Goal: Task Accomplishment & Management: Manage account settings

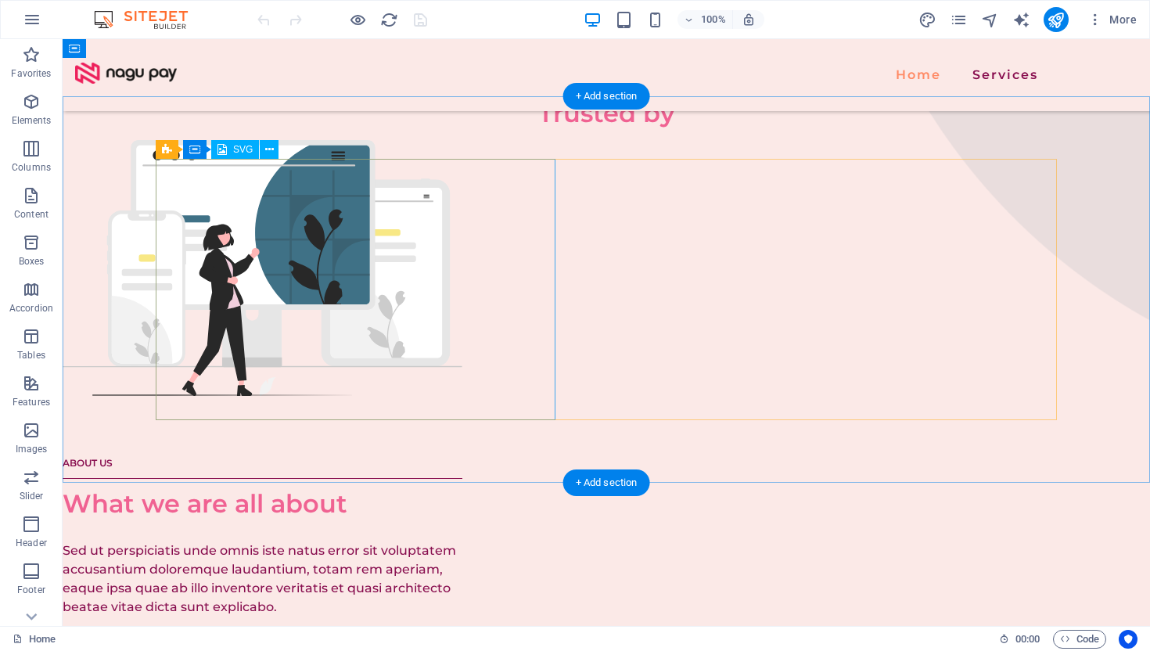
scroll to position [540, 0]
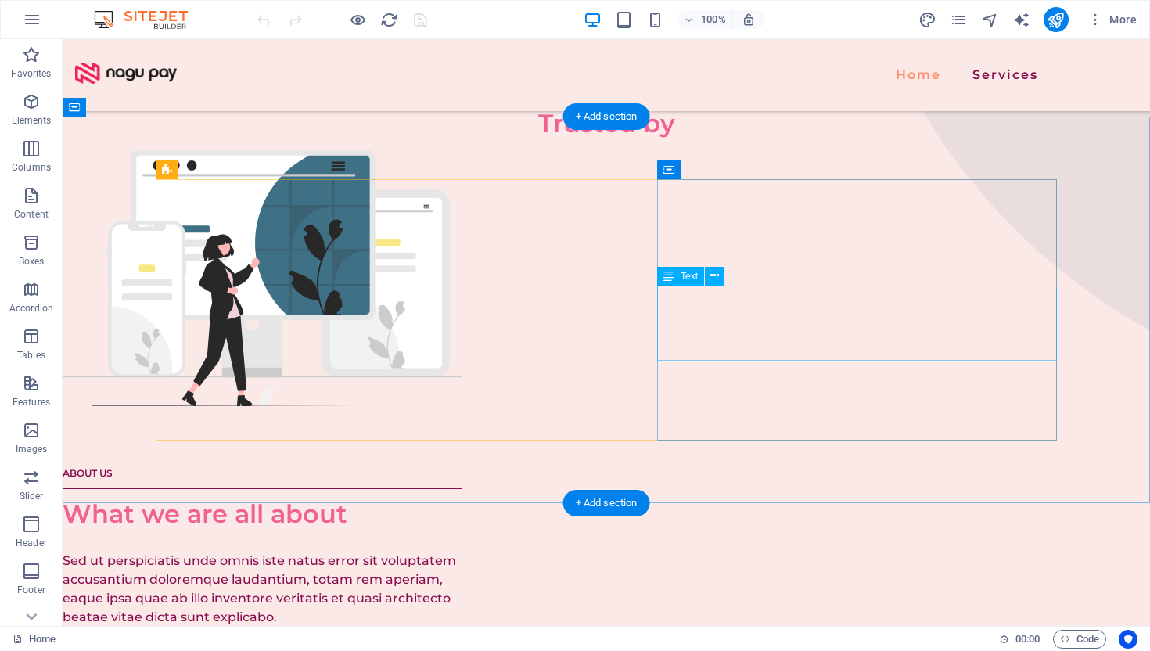
click at [462, 551] on div "Sed ut perspiciatis unde omnis iste natus error sit voluptatem accusantium dolo…" at bounding box center [263, 588] width 400 height 75
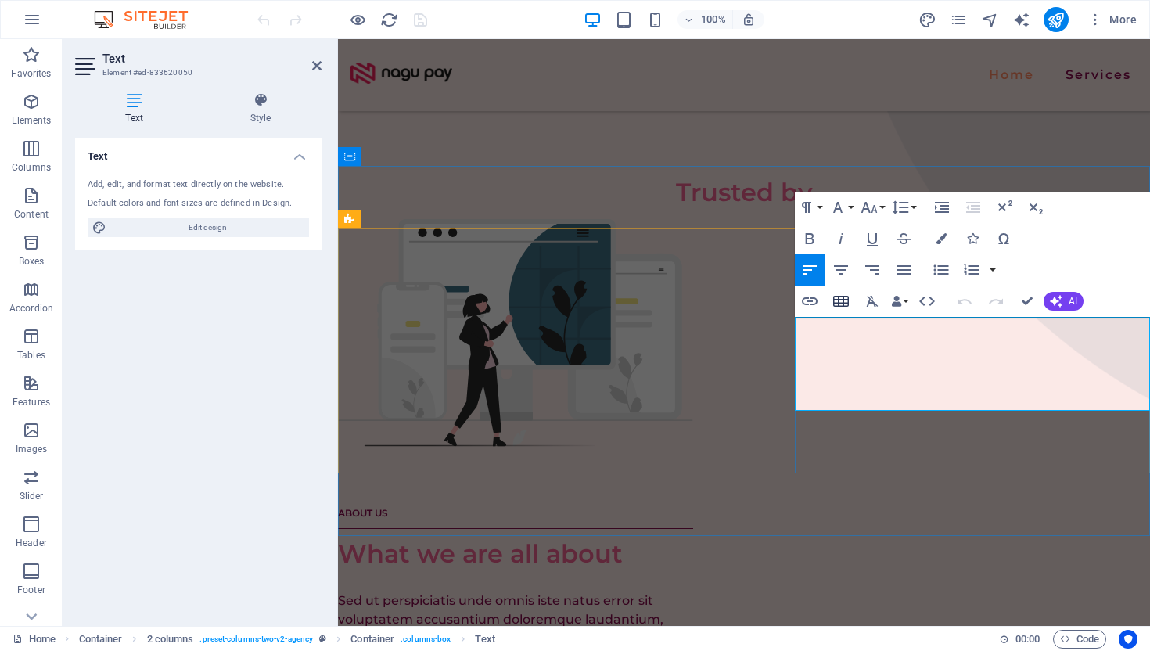
scroll to position [454, 0]
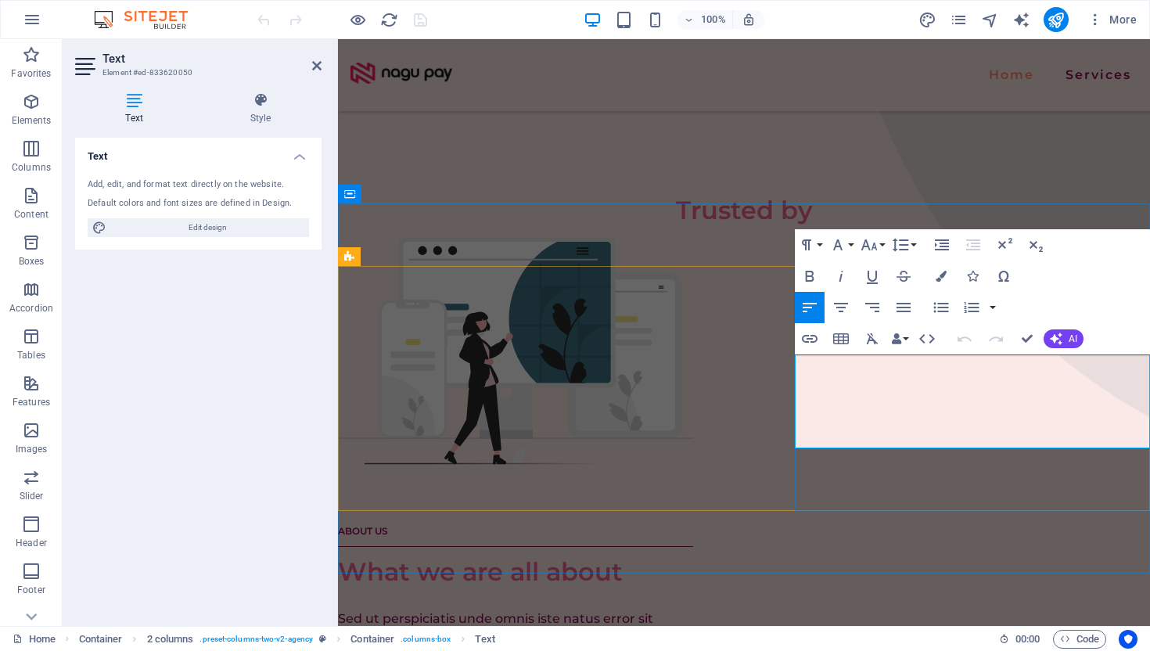
click at [693, 609] on p "Sed ut perspiciatis unde omnis iste natus error sit voluptatem accusantium dolo…" at bounding box center [515, 656] width 355 height 94
click at [919, 192] on div at bounding box center [744, 152] width 812 height 78
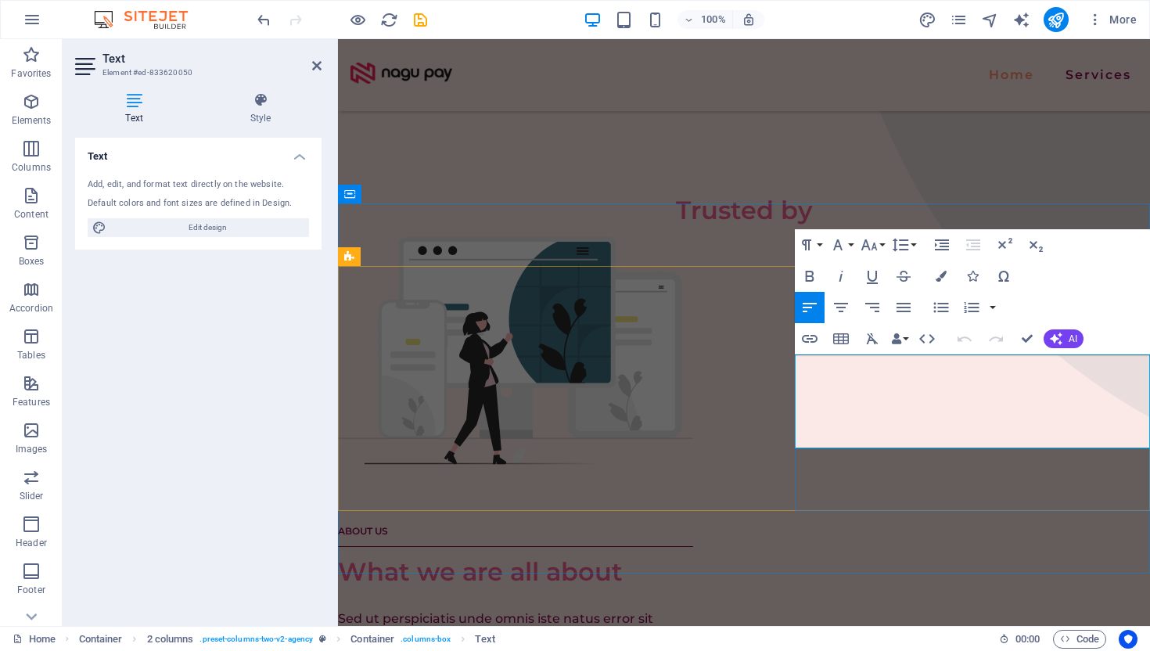
click at [693, 609] on p "Sed ut perspiciatis unde omnis iste natus error sit voluptatem accusantium dolo…" at bounding box center [515, 656] width 355 height 94
drag, startPoint x: 873, startPoint y: 440, endPoint x: 792, endPoint y: 356, distance: 116.7
click at [792, 356] on div "ABOUT US What we are all about Sed ut perspiciatis unde omnis iste natus error …" at bounding box center [744, 501] width 812 height 529
click at [735, 332] on div "ABOUT US What we are all about Sed ut perspiciatis unde omnis iste natus error …" at bounding box center [744, 501] width 812 height 529
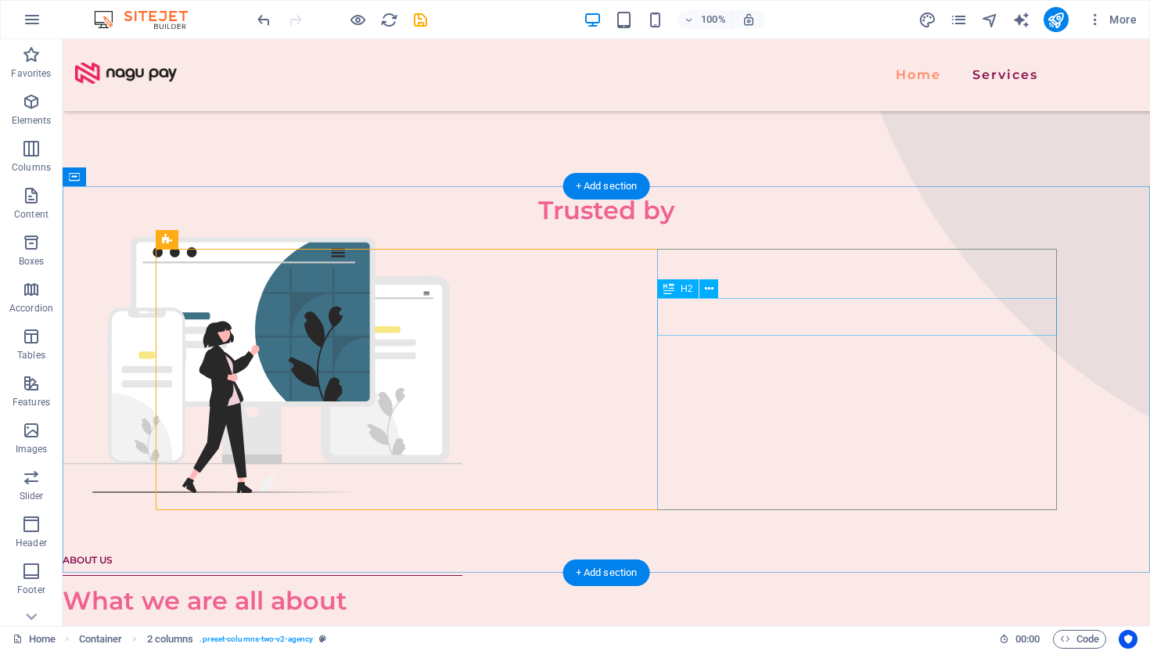
scroll to position [471, 0]
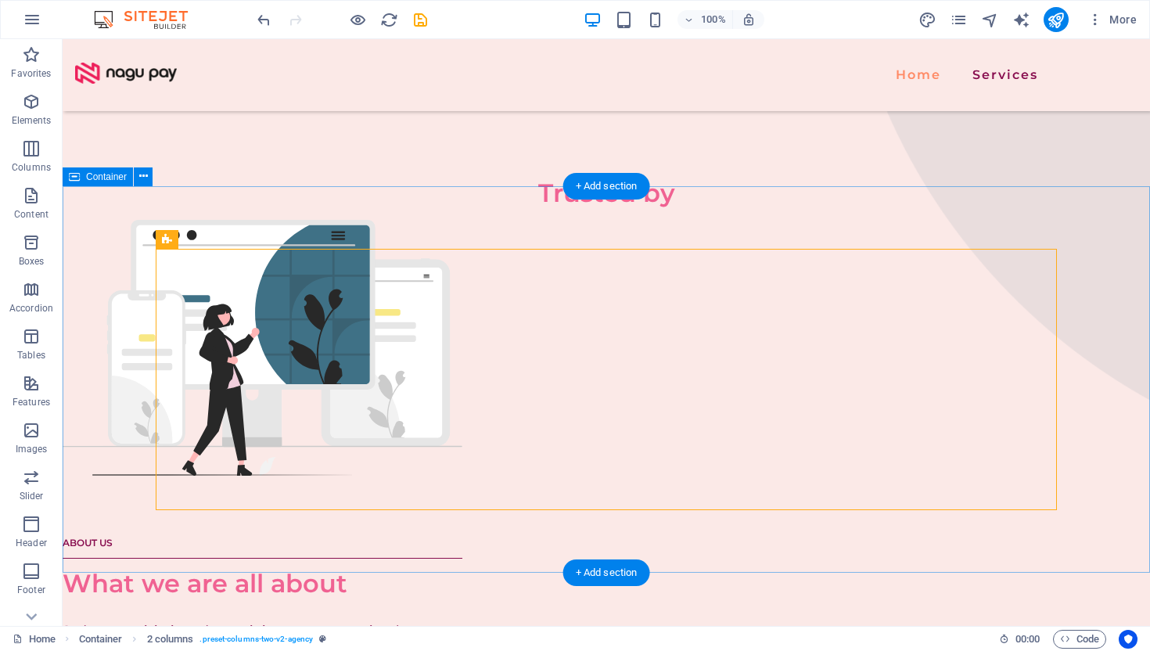
click at [621, 220] on div "ABOUT US What we are all about Sed ut perspiciatis unde omnis iste natus error …" at bounding box center [606, 489] width 1087 height 664
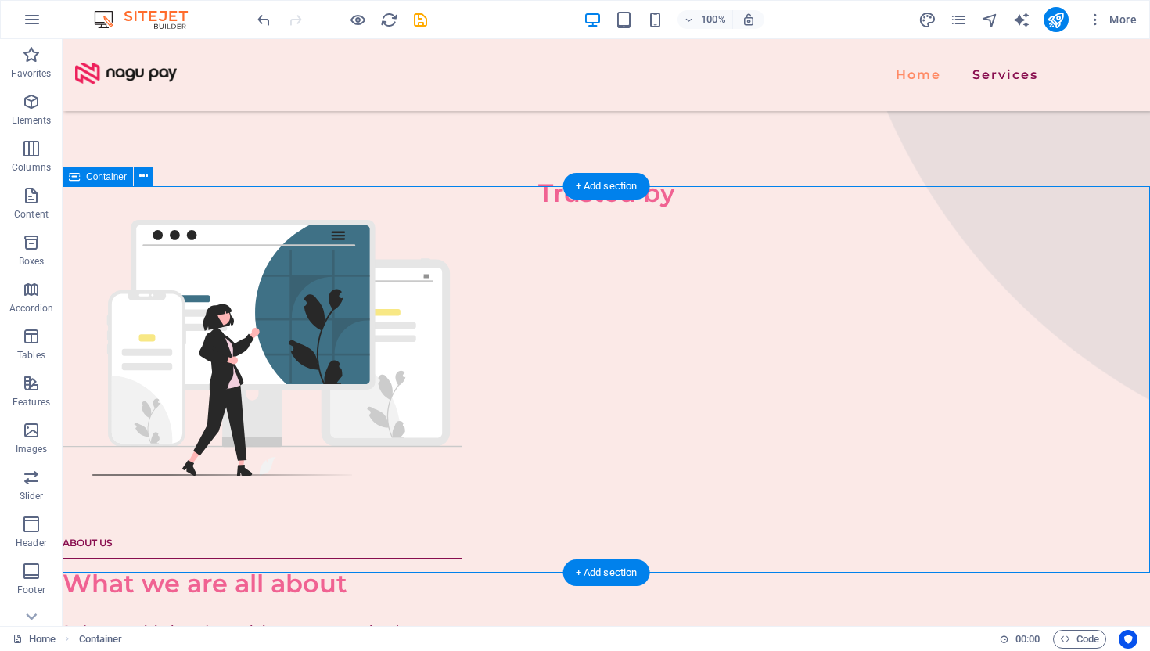
click at [595, 227] on div "ABOUT US What we are all about Sed ut perspiciatis unde omnis iste natus error …" at bounding box center [606, 489] width 1087 height 664
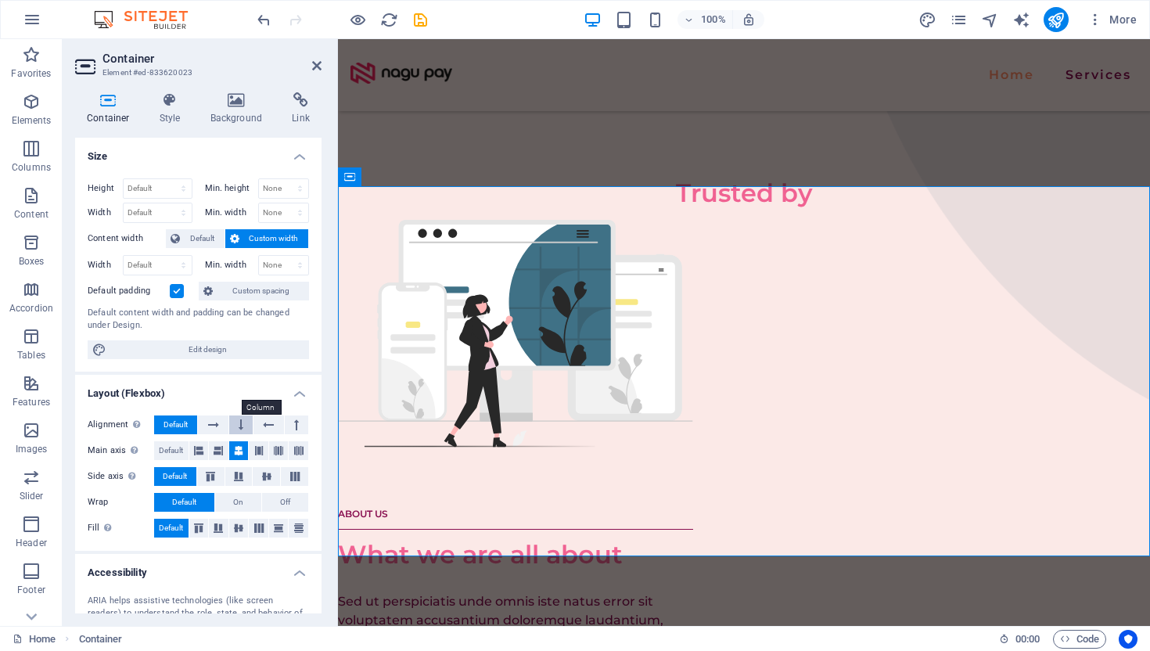
scroll to position [157, 0]
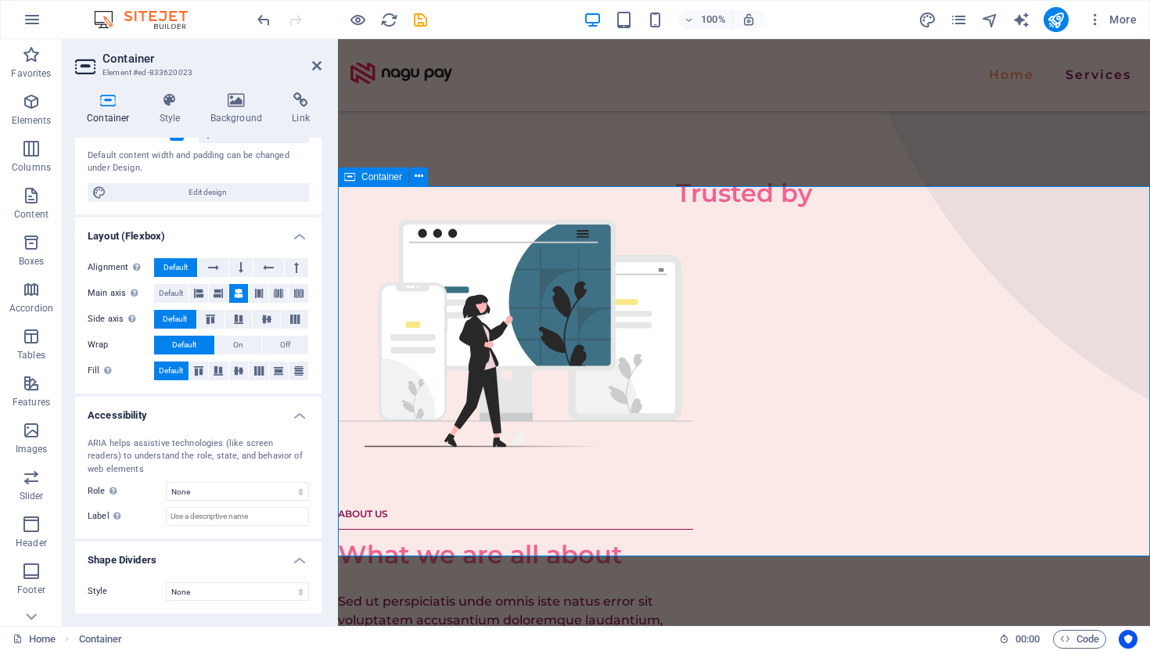
click at [745, 230] on div "ABOUT US What we are all about Sed ut perspiciatis unde omnis iste natus error …" at bounding box center [744, 484] width 812 height 654
click at [727, 222] on div "ABOUT US What we are all about Sed ut perspiciatis unde omnis iste natus error …" at bounding box center [744, 484] width 812 height 654
click at [422, 178] on button at bounding box center [418, 176] width 19 height 19
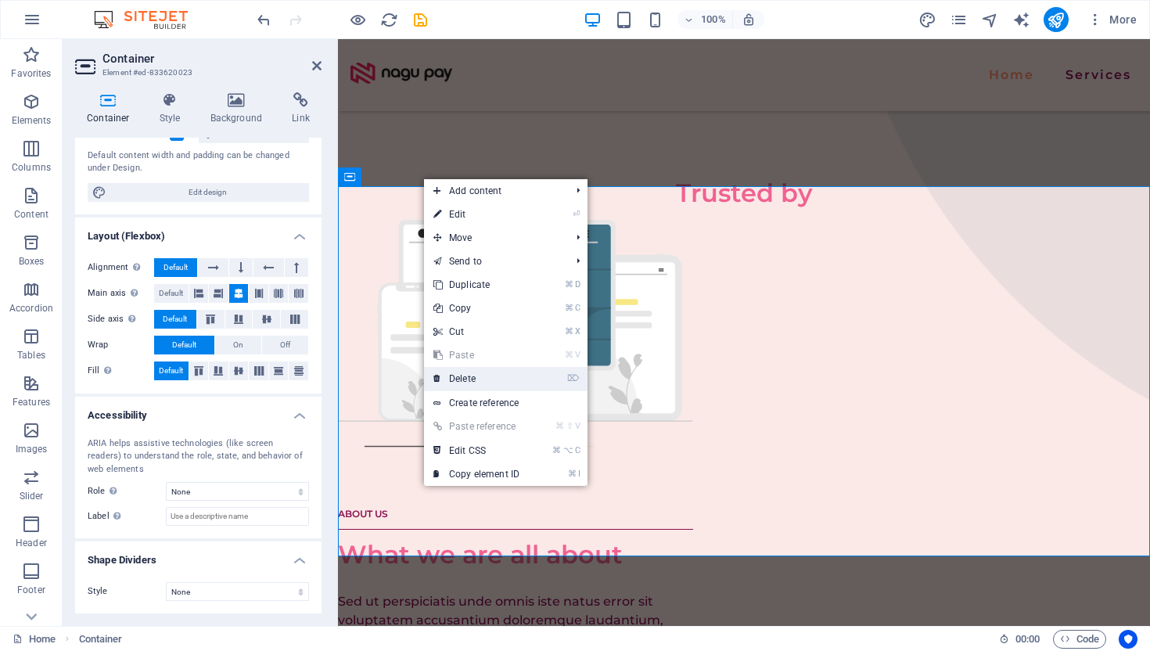
click at [467, 379] on link "⌦ Delete" at bounding box center [476, 378] width 105 height 23
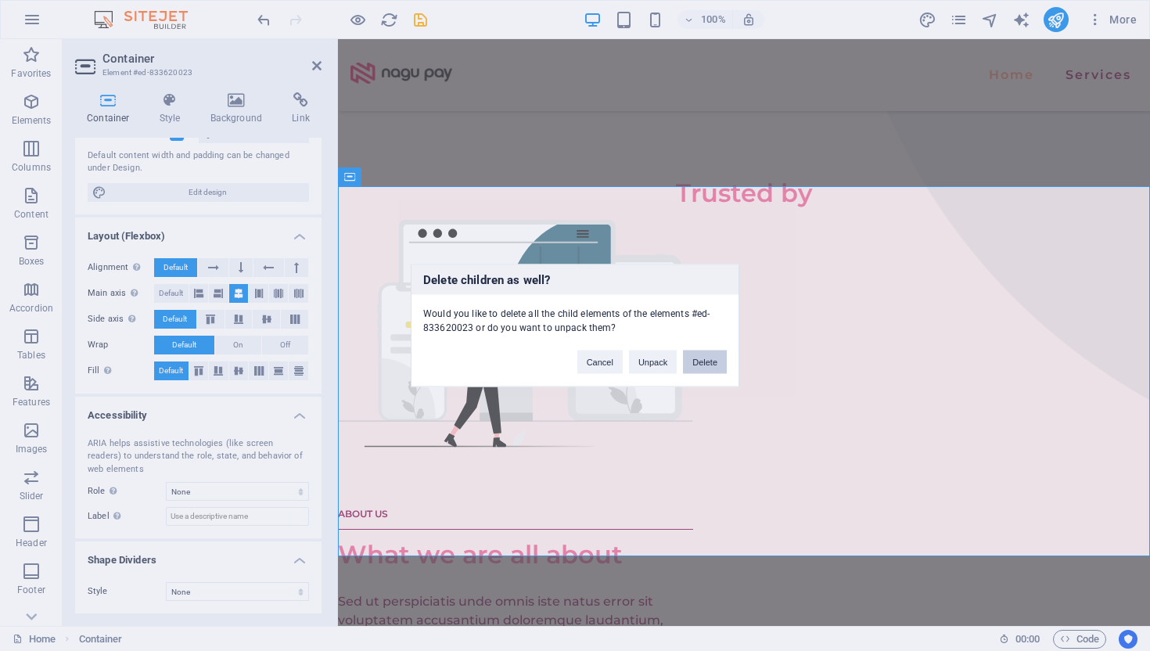
click at [705, 363] on button "Delete" at bounding box center [705, 361] width 44 height 23
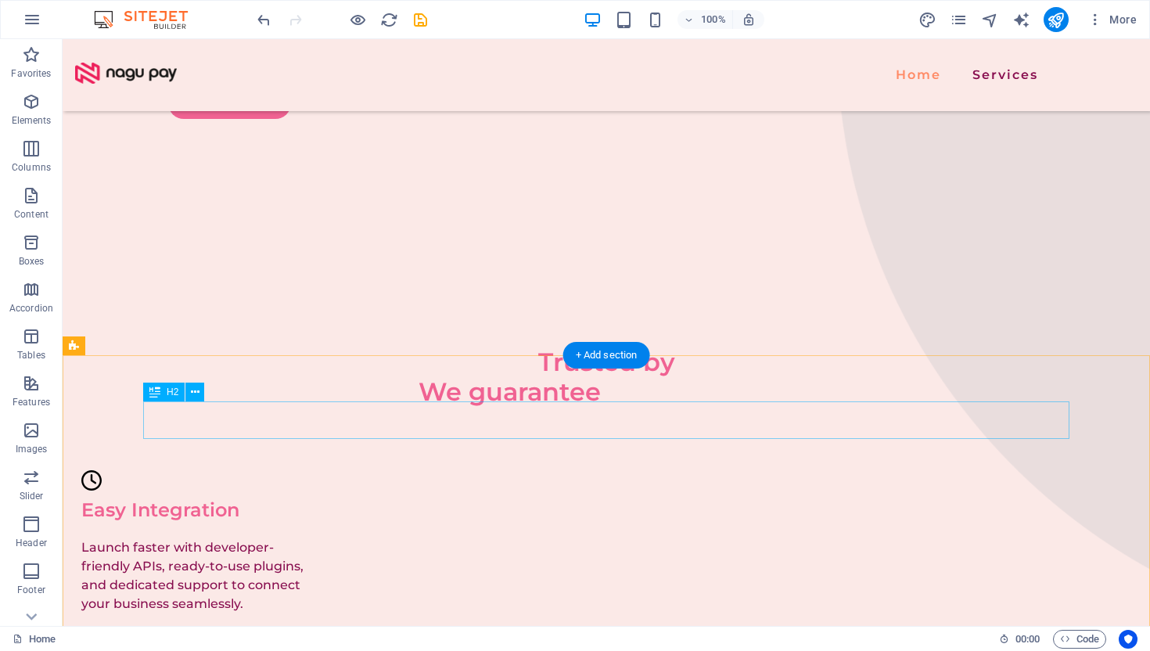
scroll to position [279, 0]
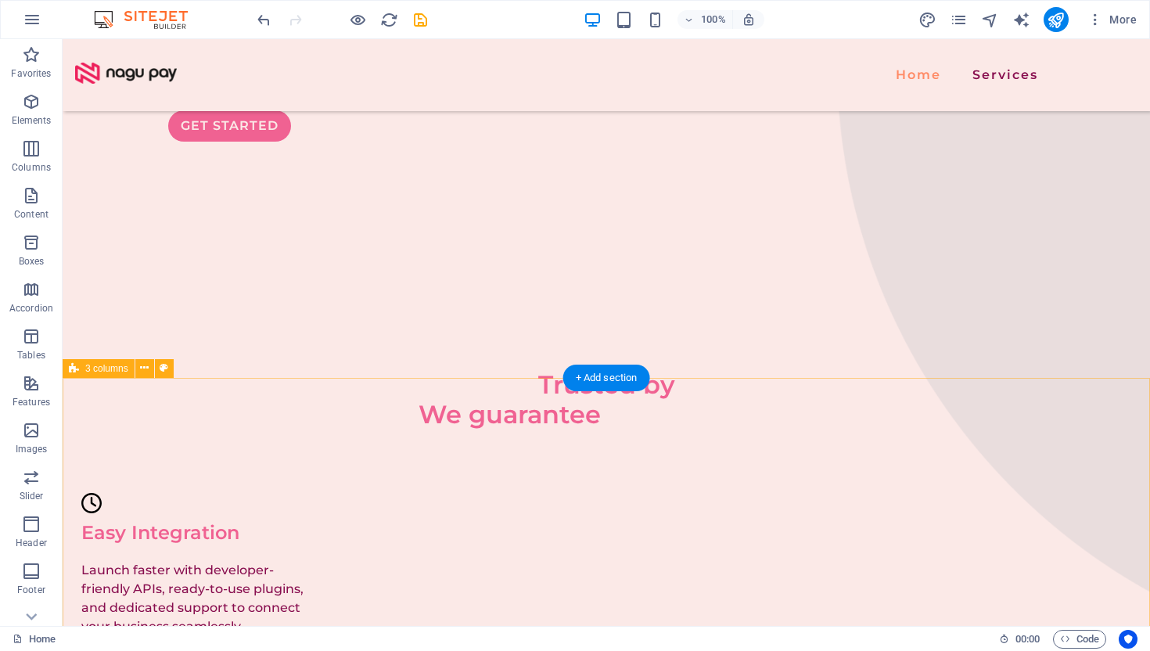
click at [142, 373] on icon at bounding box center [144, 368] width 9 height 16
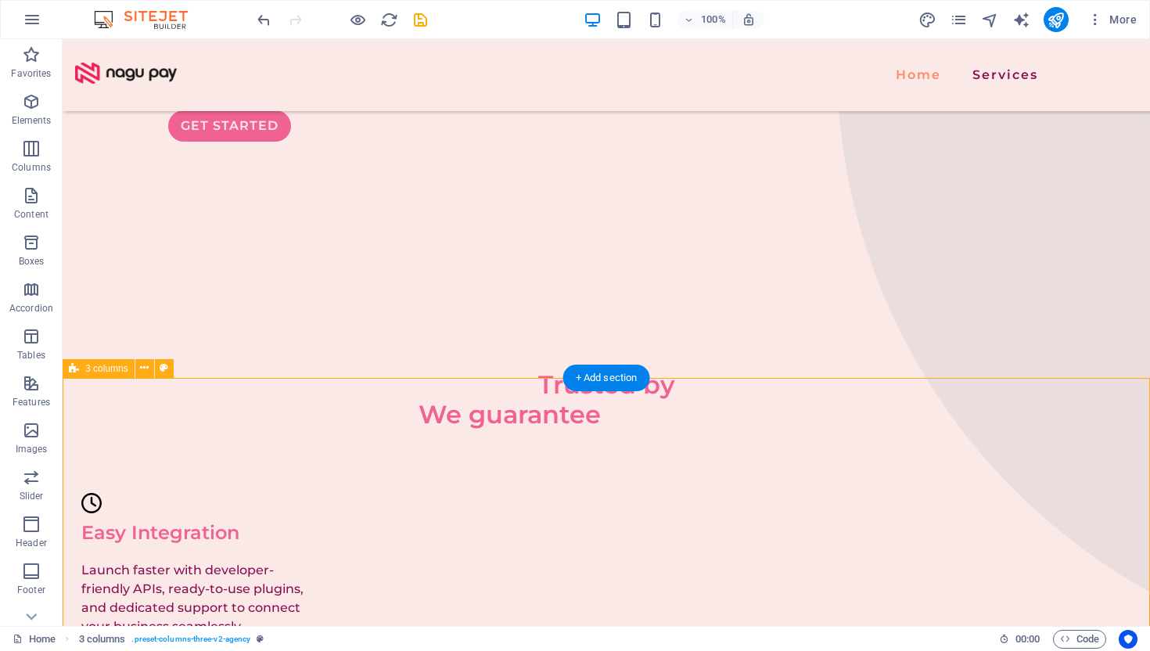
select select "px"
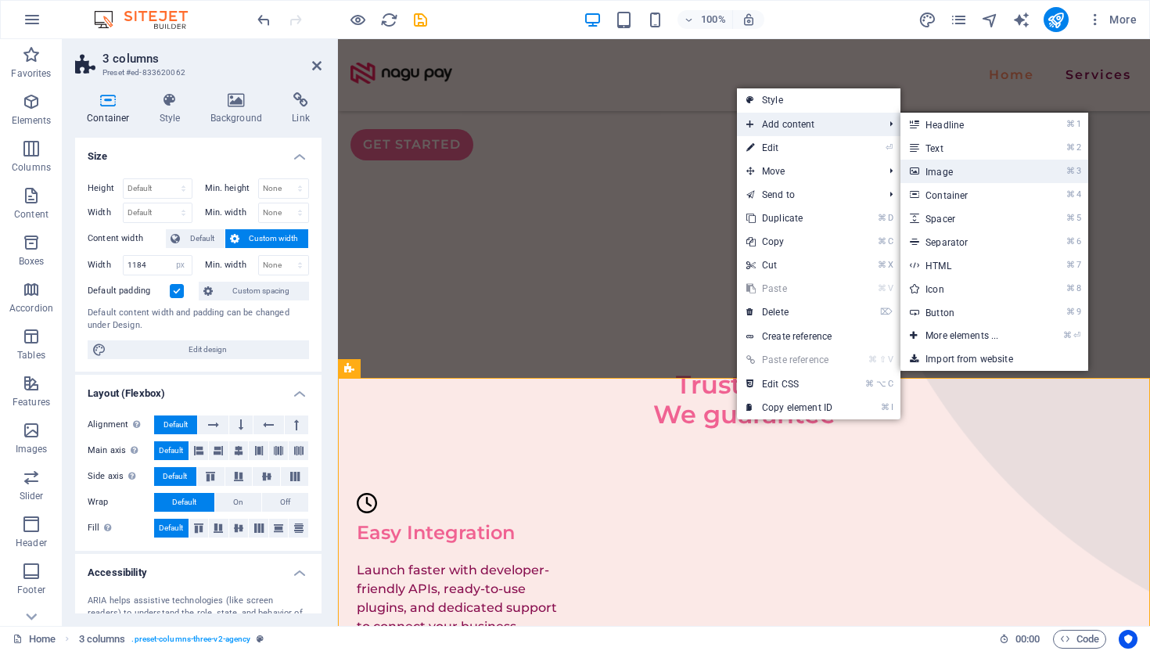
click at [935, 169] on link "⌘ 3 Image" at bounding box center [964, 171] width 129 height 23
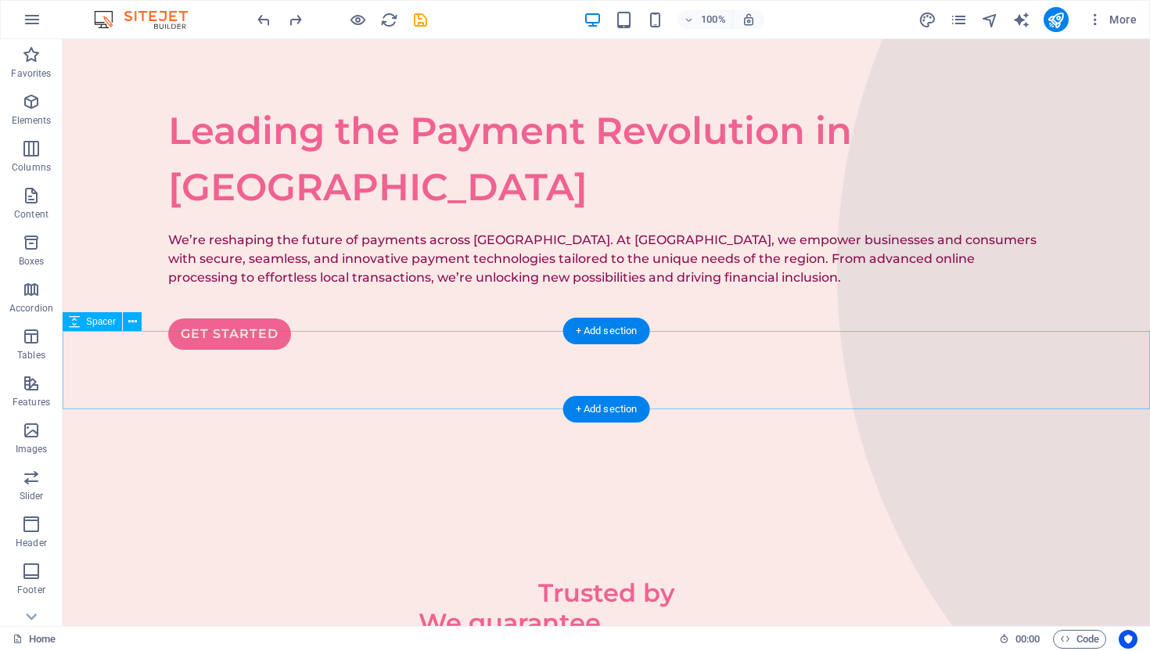
scroll to position [0, 0]
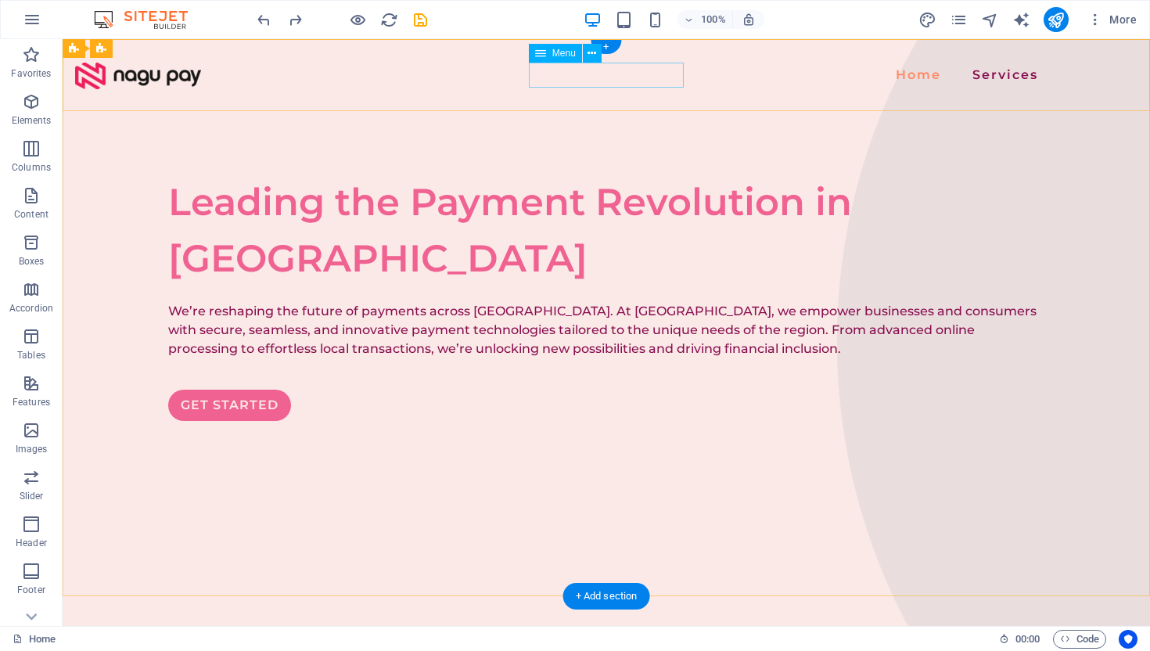
click at [636, 74] on nav "Home Services" at bounding box center [606, 75] width 876 height 25
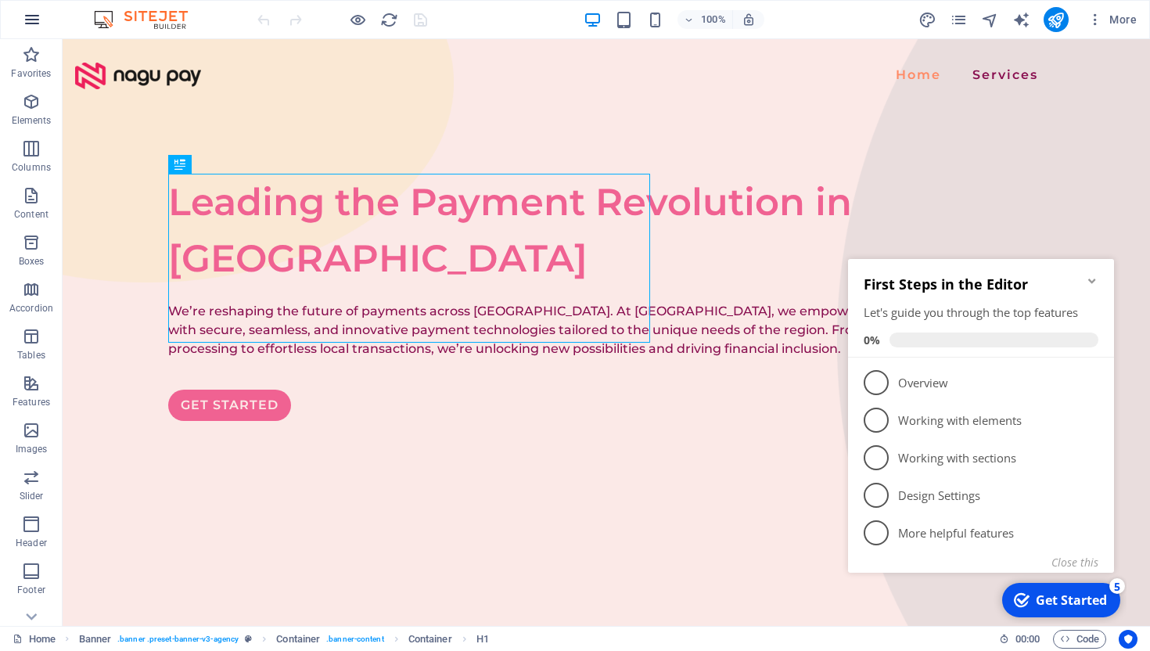
click at [27, 14] on icon "button" at bounding box center [32, 19] width 19 height 19
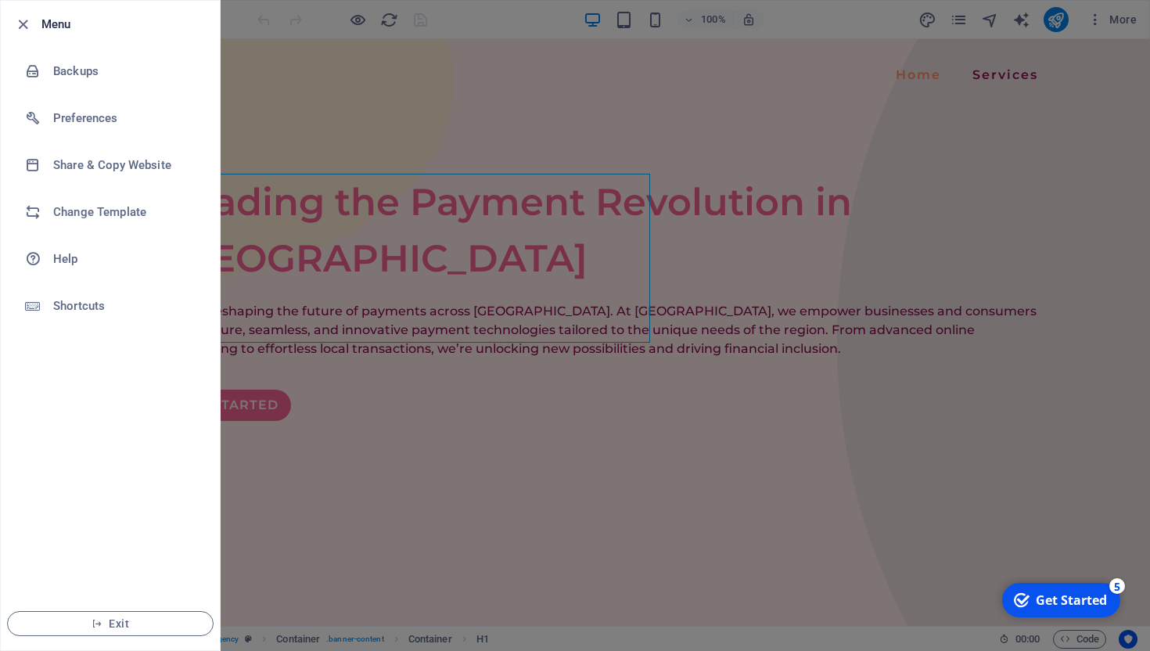
click at [1126, 20] on div at bounding box center [575, 325] width 1150 height 651
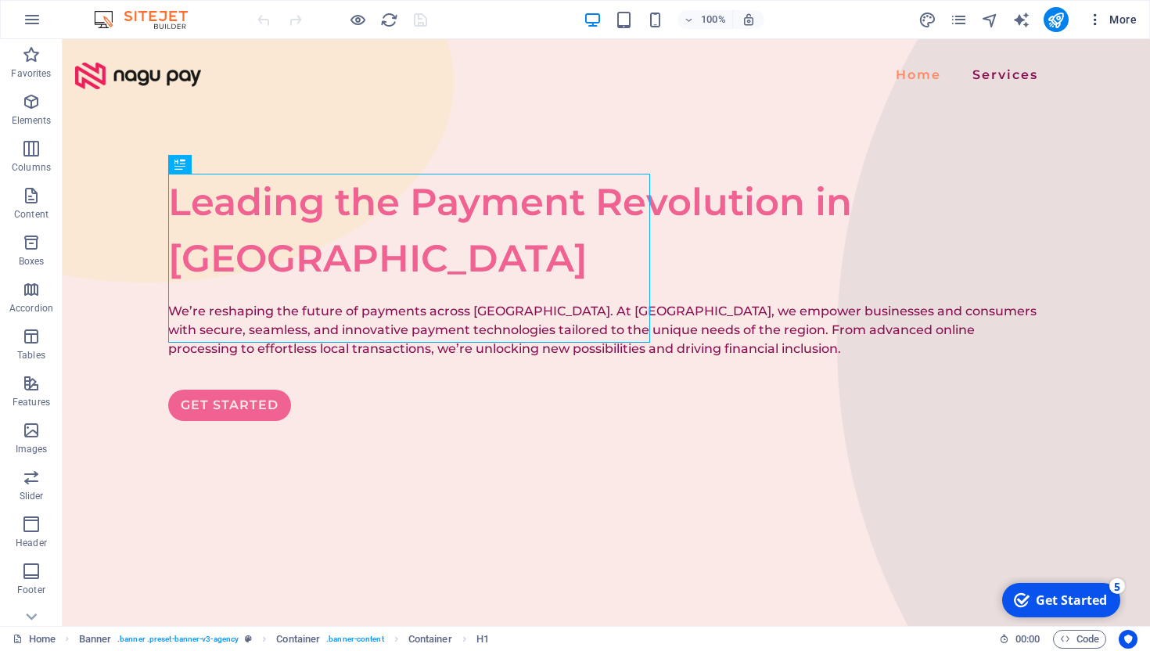
click at [1106, 20] on span "More" at bounding box center [1111, 20] width 49 height 16
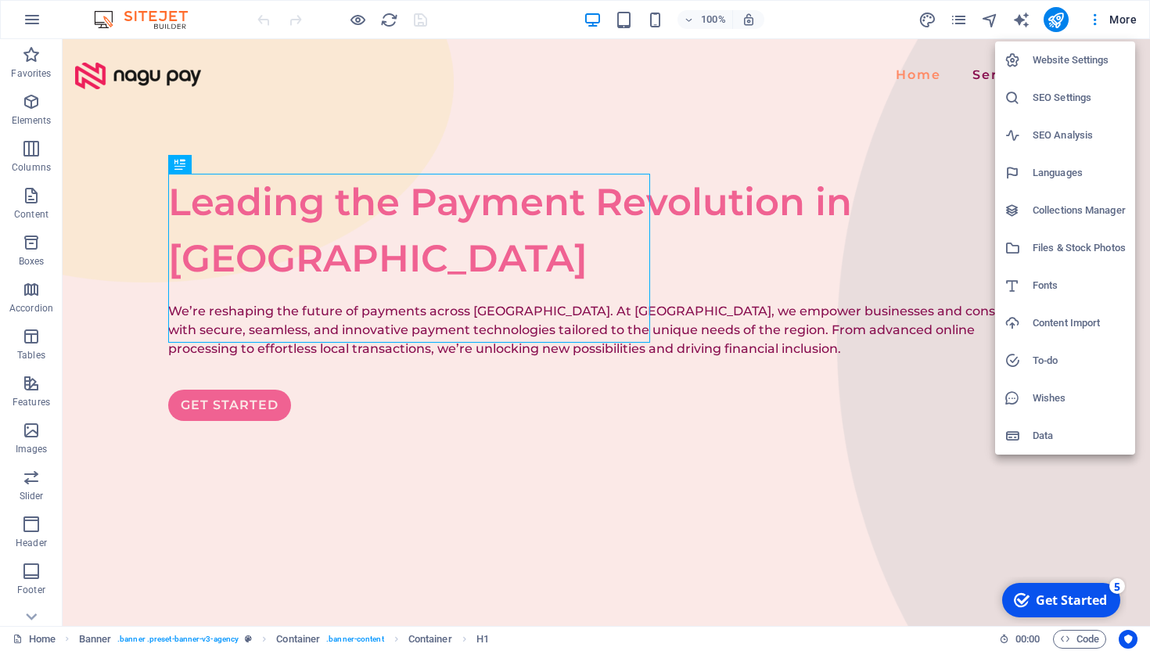
click at [1057, 58] on h6 "Website Settings" at bounding box center [1078, 60] width 93 height 19
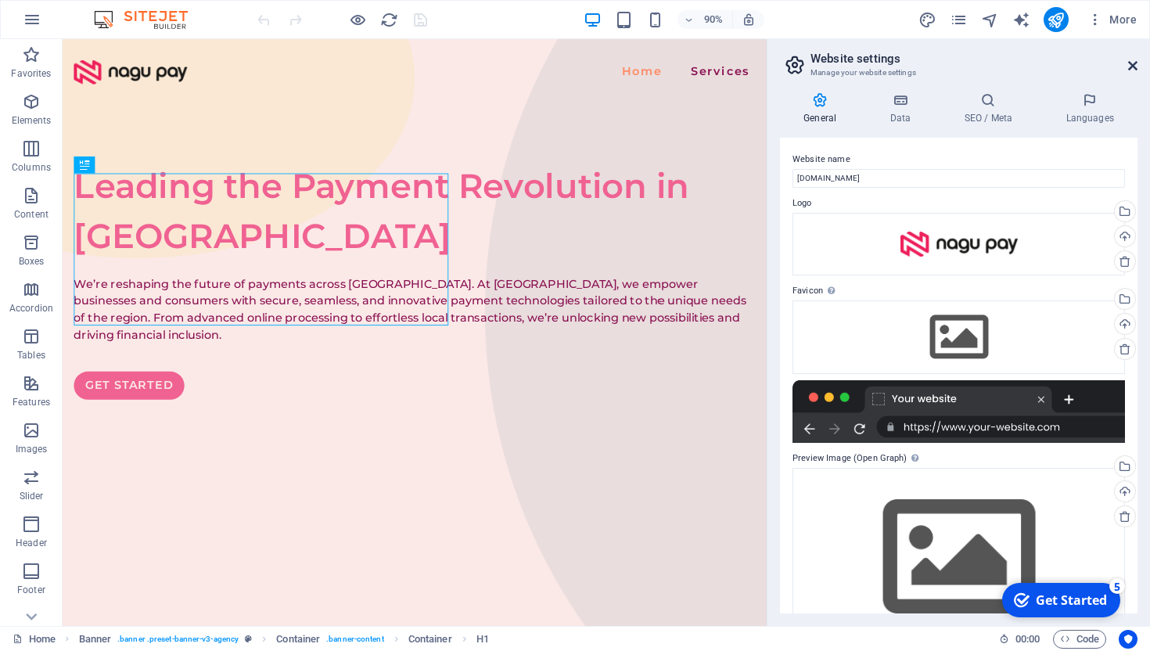
click at [1133, 66] on icon at bounding box center [1132, 65] width 9 height 13
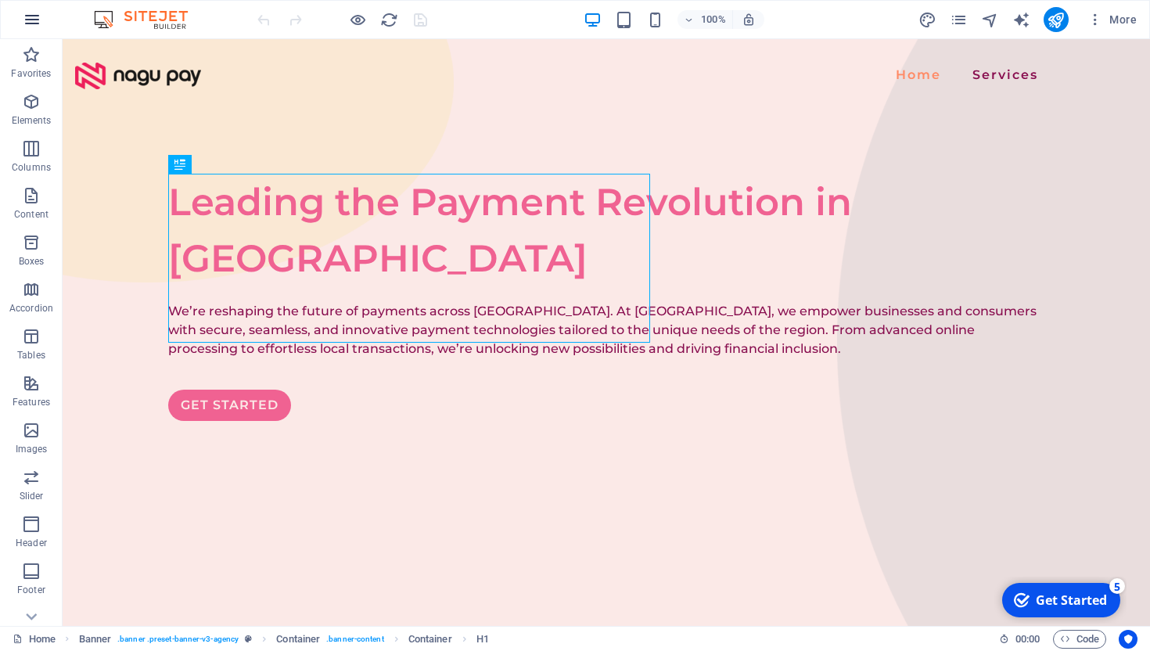
click at [34, 16] on icon "button" at bounding box center [32, 19] width 19 height 19
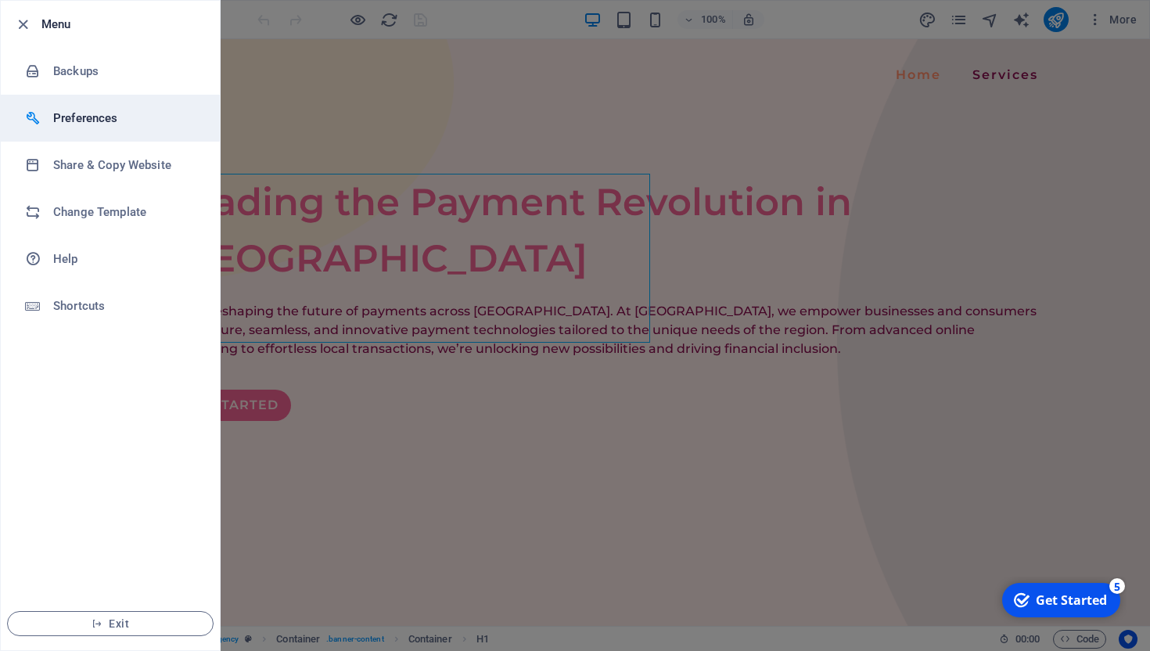
click at [84, 115] on h6 "Preferences" at bounding box center [125, 118] width 145 height 19
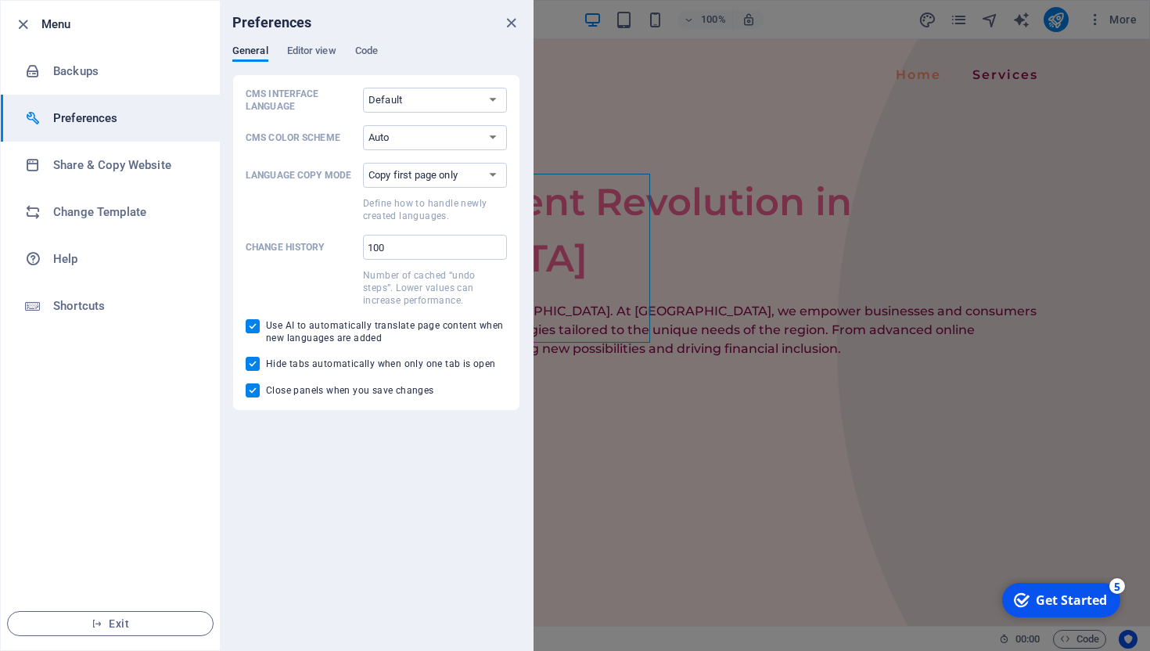
click at [311, 41] on div "Preferences" at bounding box center [376, 23] width 313 height 44
click at [308, 53] on span "Editor view" at bounding box center [311, 52] width 49 height 22
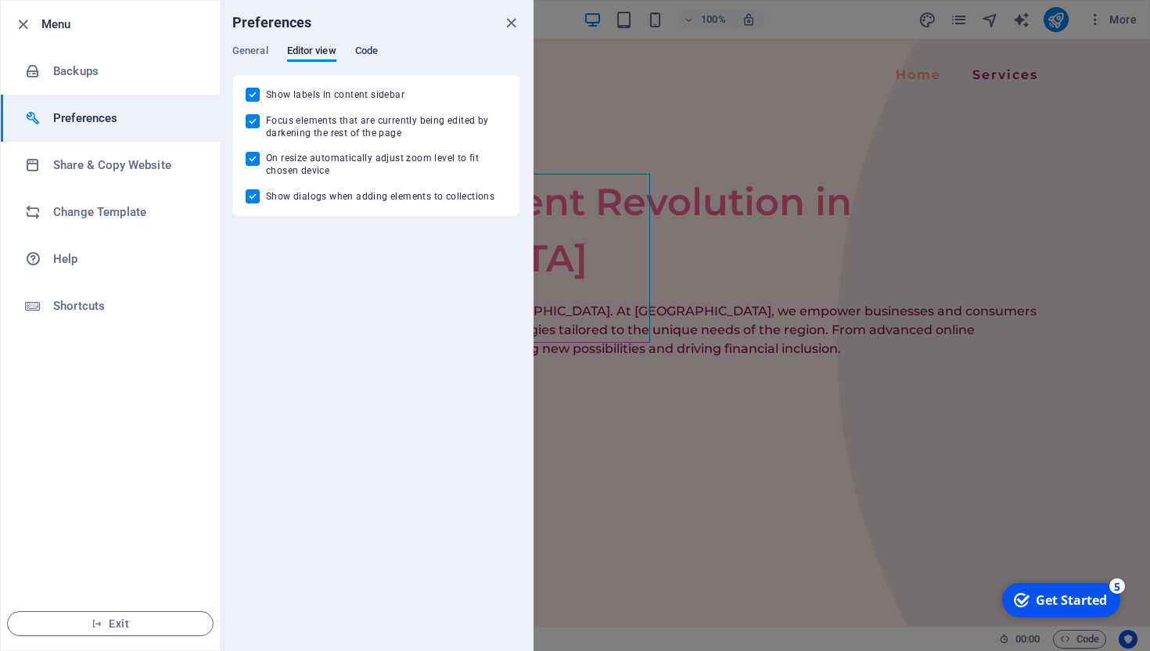
click at [375, 52] on span "Code" at bounding box center [366, 52] width 23 height 22
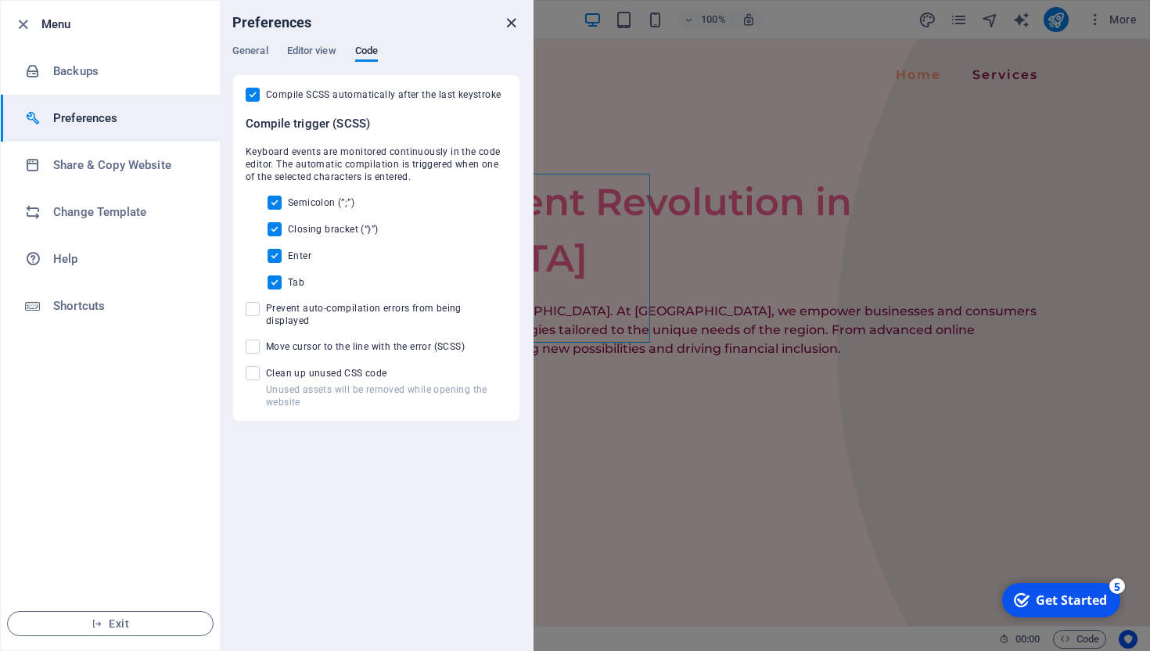
click at [512, 27] on icon "close" at bounding box center [511, 23] width 18 height 18
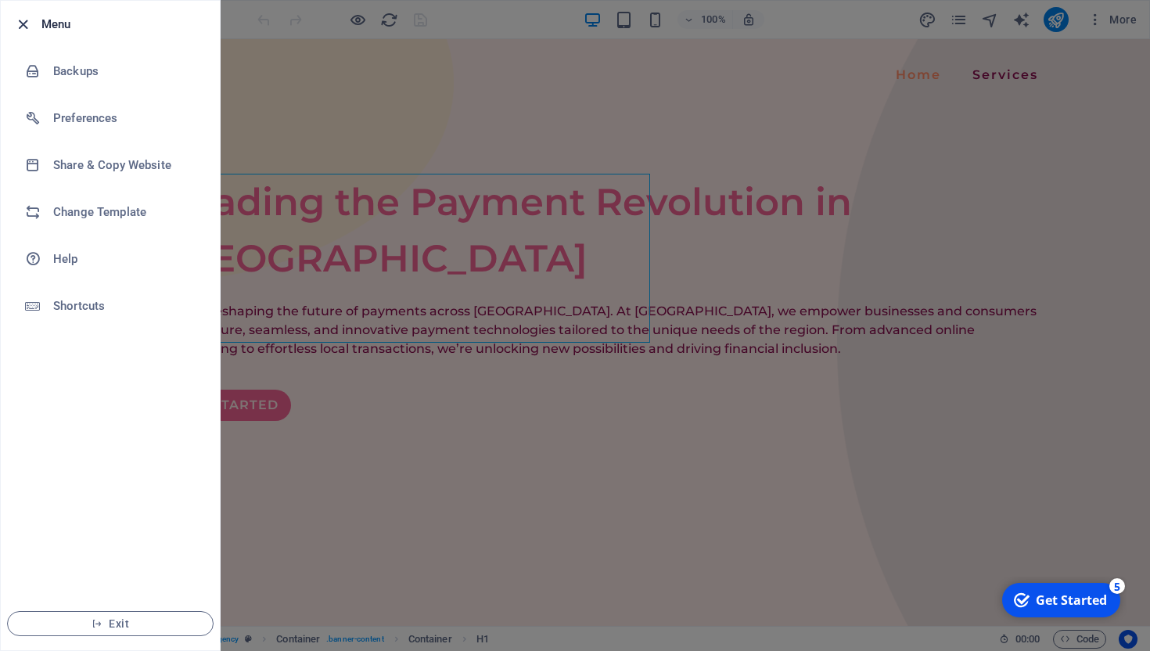
click at [24, 23] on icon "button" at bounding box center [23, 25] width 18 height 18
